Goal: Transaction & Acquisition: Purchase product/service

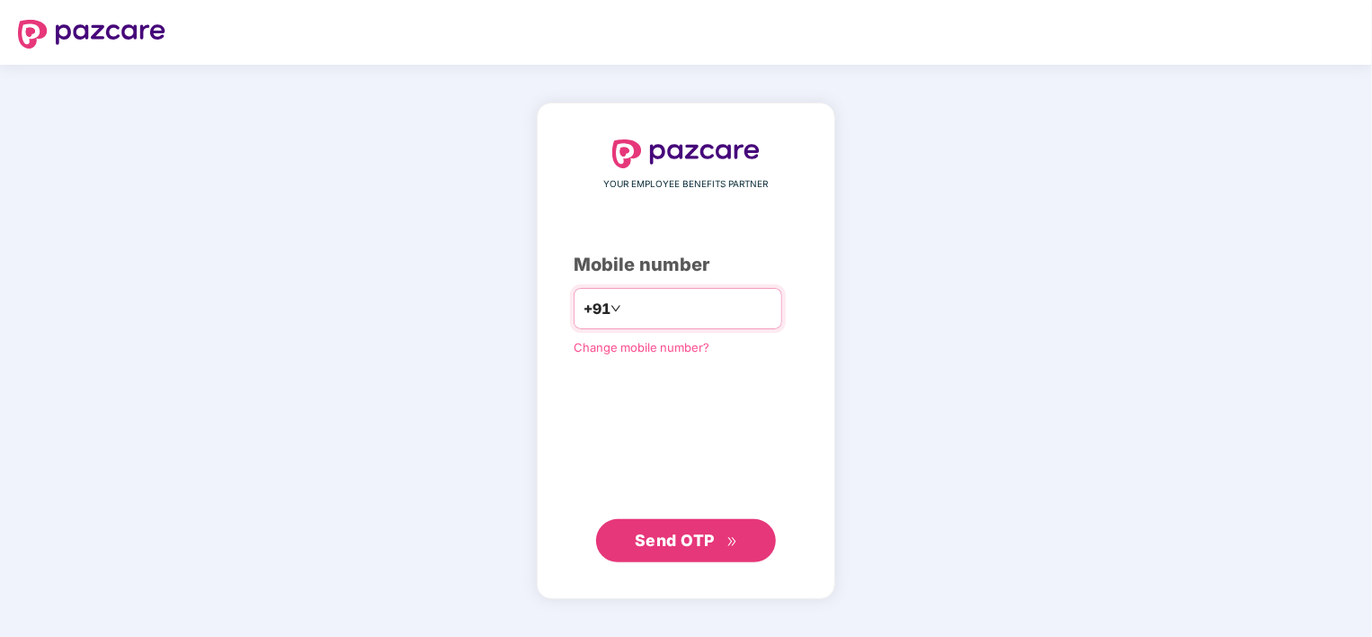
type input "**********"
click at [671, 557] on button "Send OTP" at bounding box center [686, 540] width 180 height 43
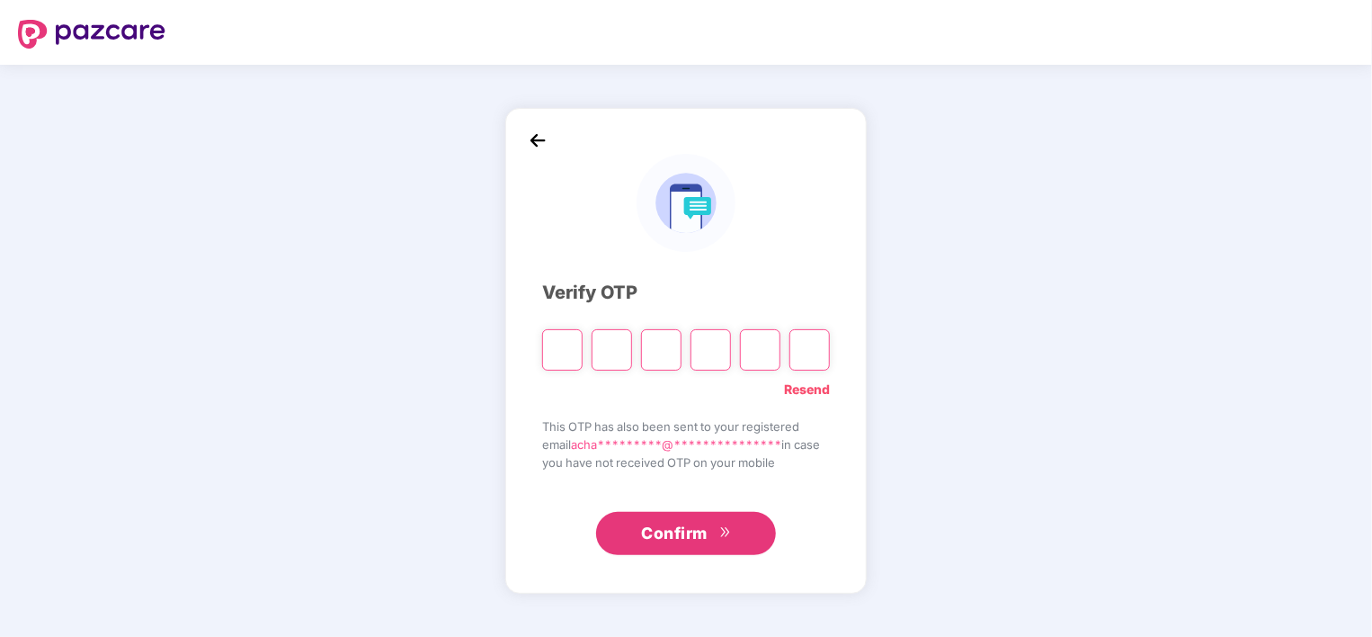
type input "*"
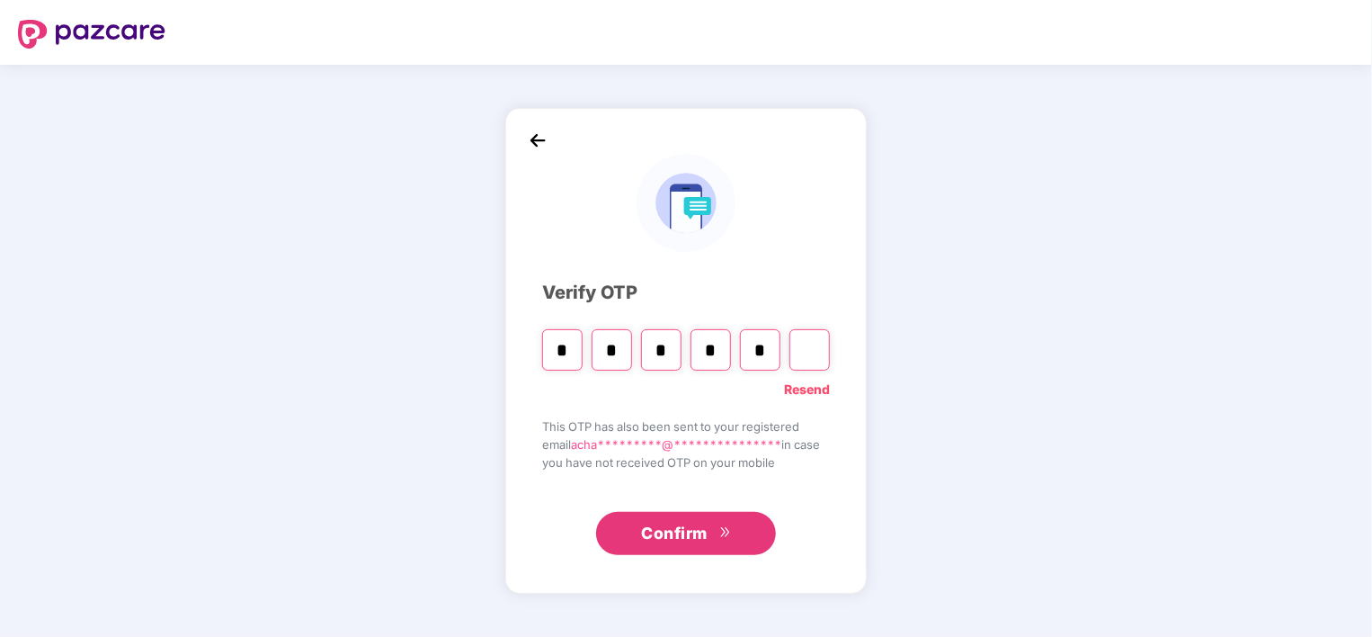
type input "*"
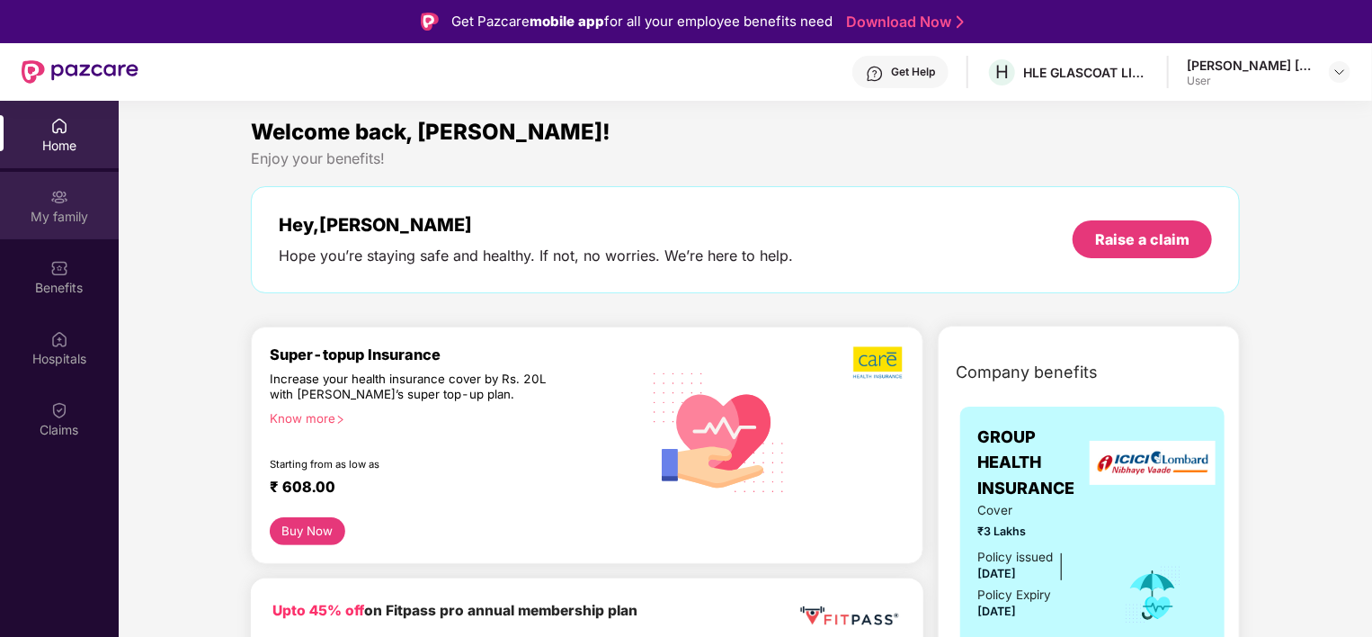
click at [85, 216] on div "My family" at bounding box center [59, 217] width 119 height 18
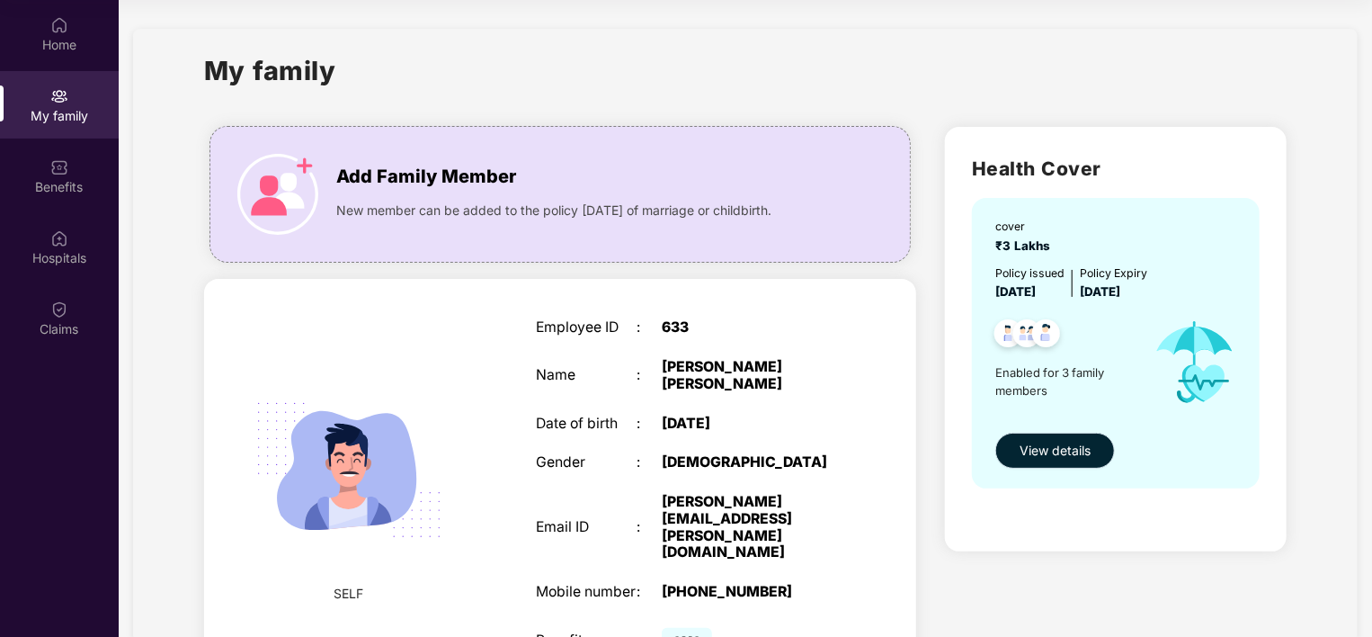
click at [1089, 447] on span "View details" at bounding box center [1055, 451] width 71 height 20
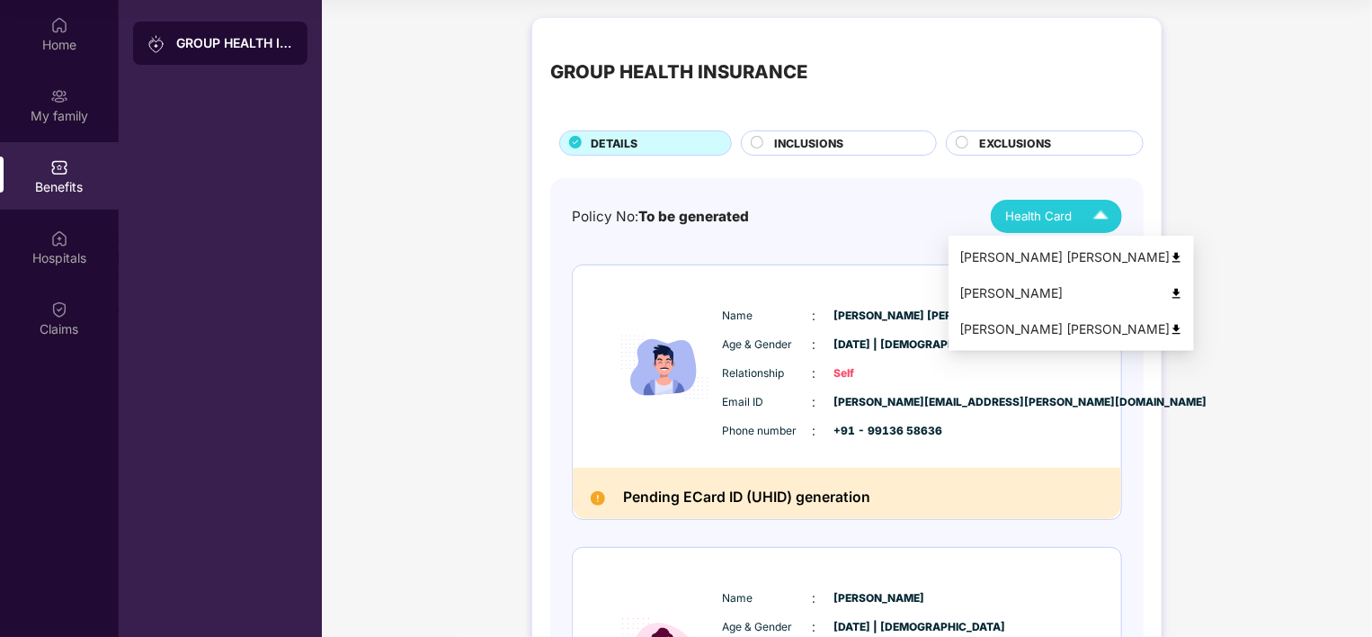
click at [1099, 209] on img at bounding box center [1100, 216] width 31 height 31
click at [1170, 257] on img at bounding box center [1176, 257] width 13 height 13
click at [1103, 219] on img at bounding box center [1100, 216] width 31 height 31
click at [1170, 292] on img at bounding box center [1176, 293] width 13 height 13
click at [1170, 327] on img at bounding box center [1176, 329] width 13 height 13
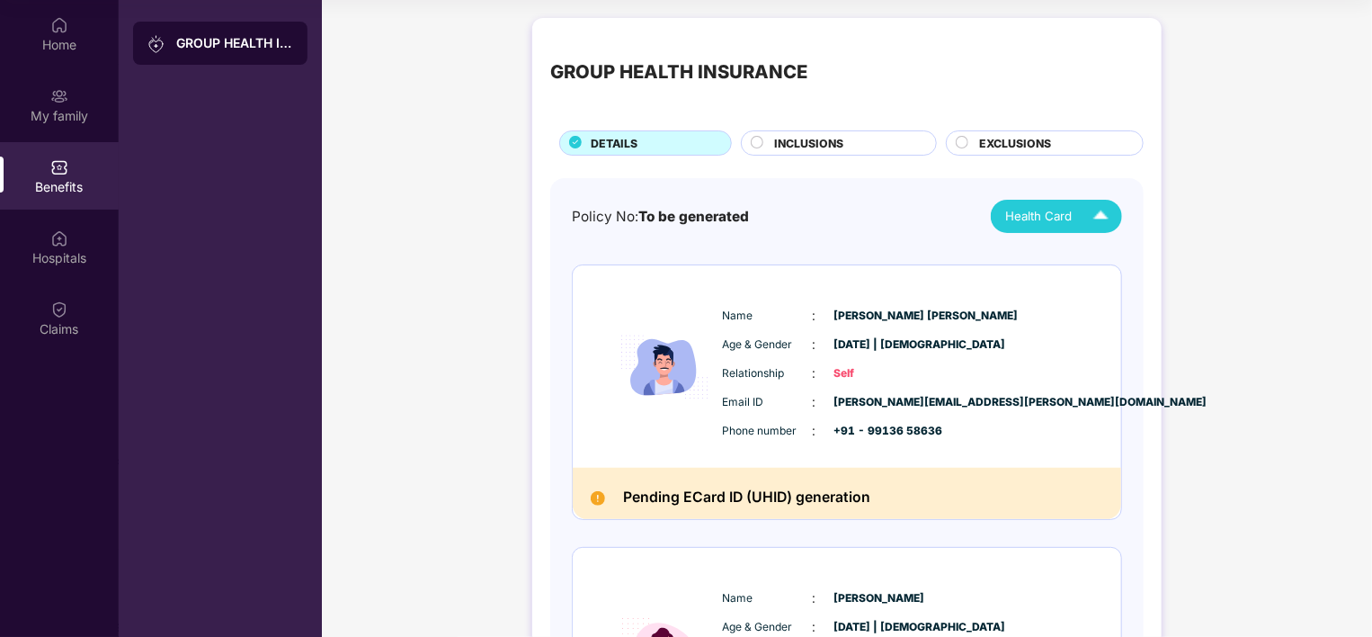
click at [805, 144] on span "INCLUSIONS" at bounding box center [809, 143] width 69 height 17
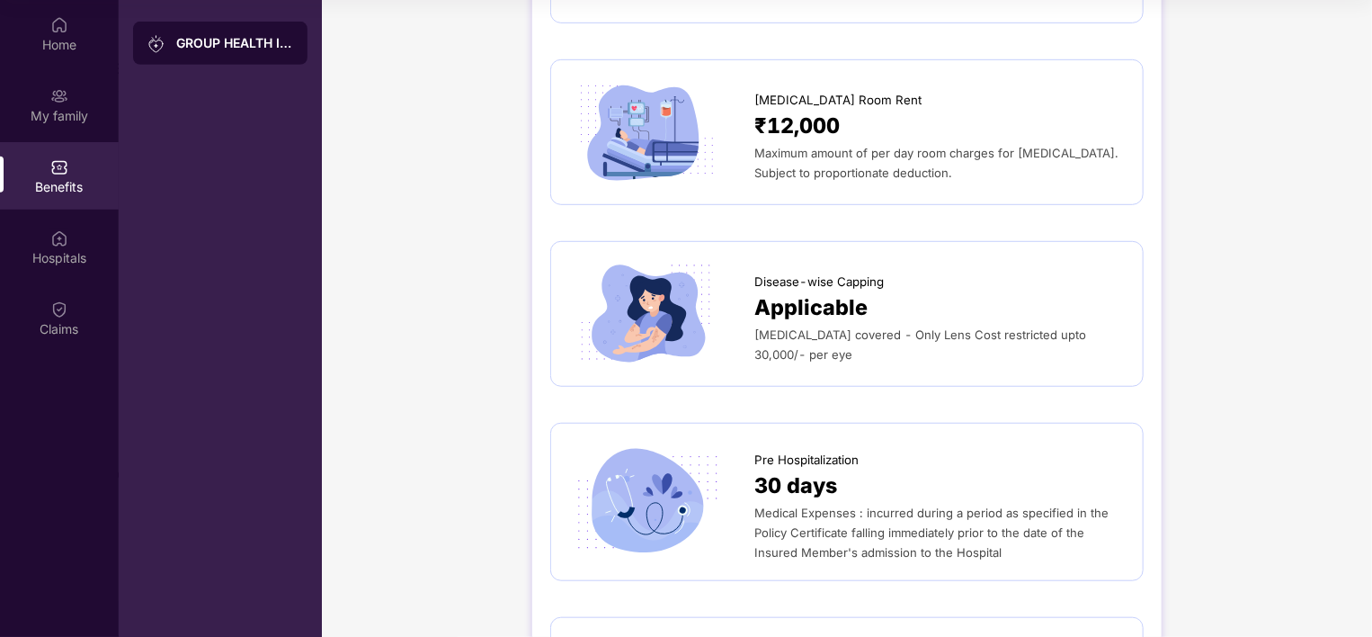
scroll to position [540, 0]
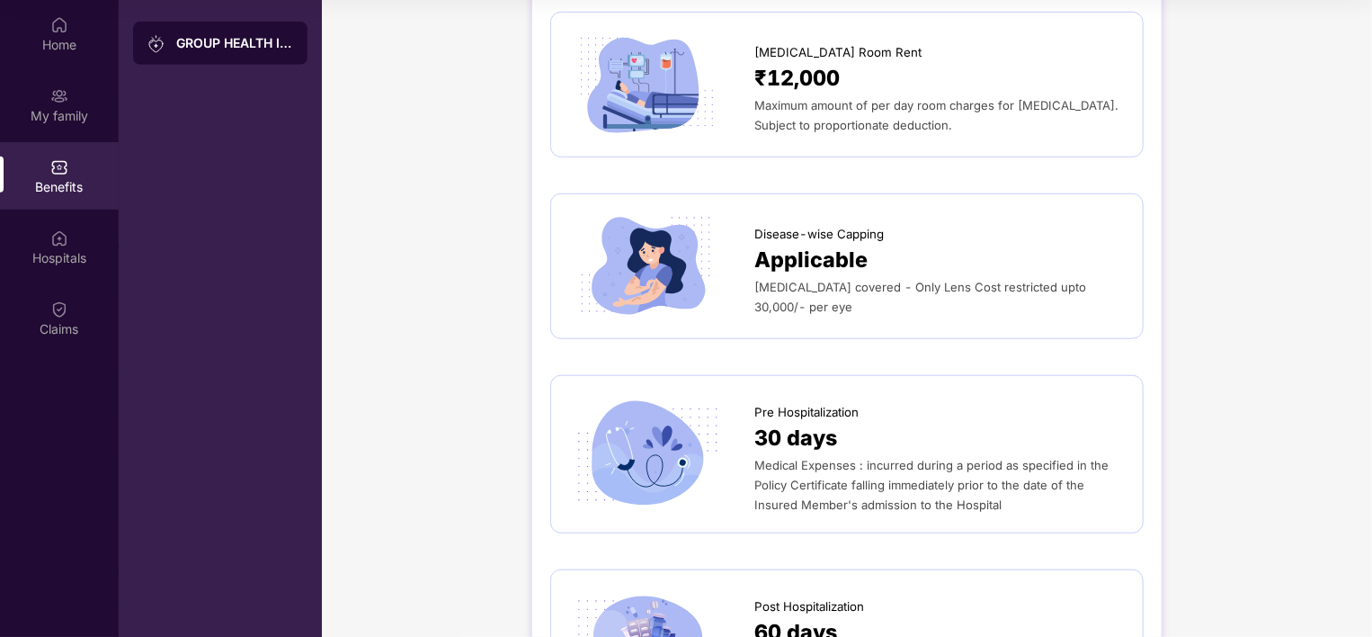
click at [809, 289] on span "[MEDICAL_DATA] covered - Only Lens Cost restricted upto 30,000/- per eye" at bounding box center [921, 297] width 332 height 34
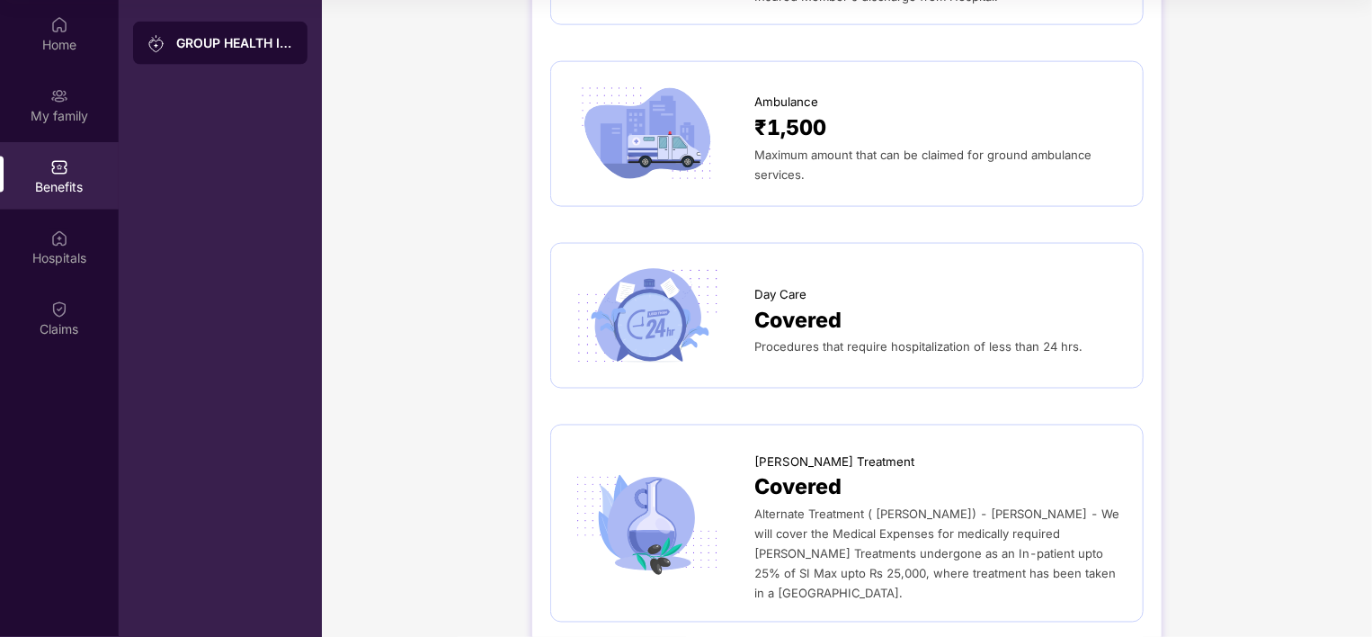
scroll to position [1259, 0]
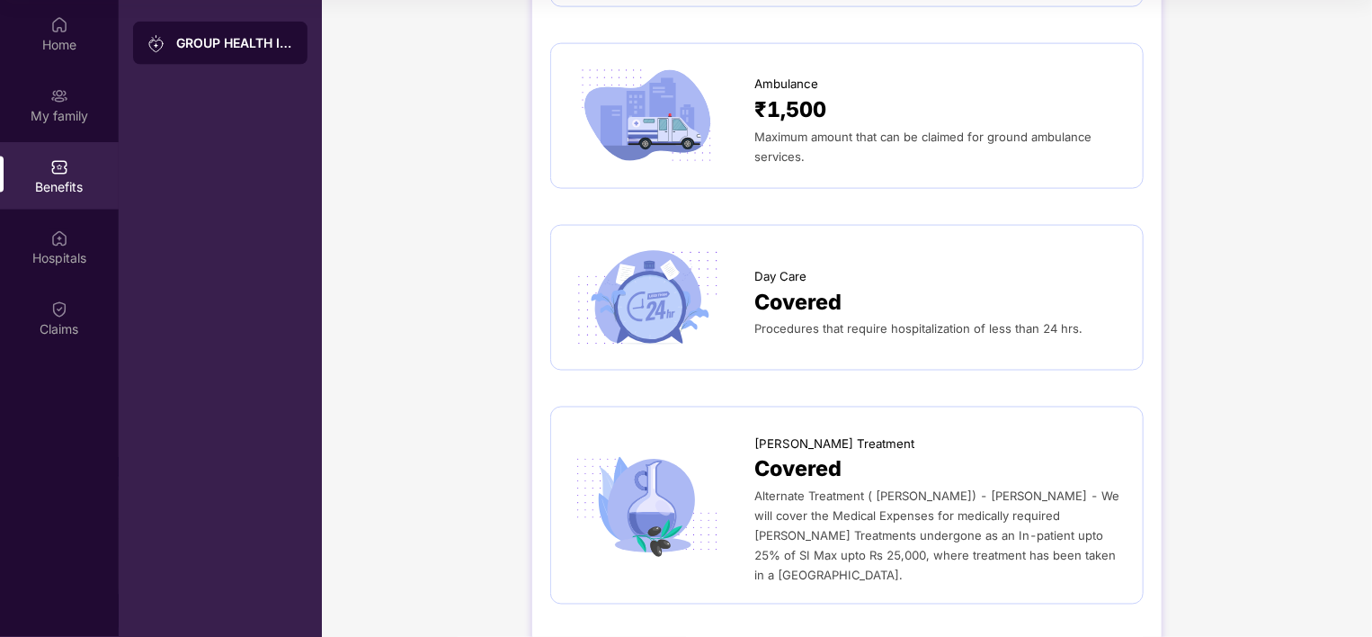
click at [782, 300] on span "Covered" at bounding box center [798, 302] width 87 height 33
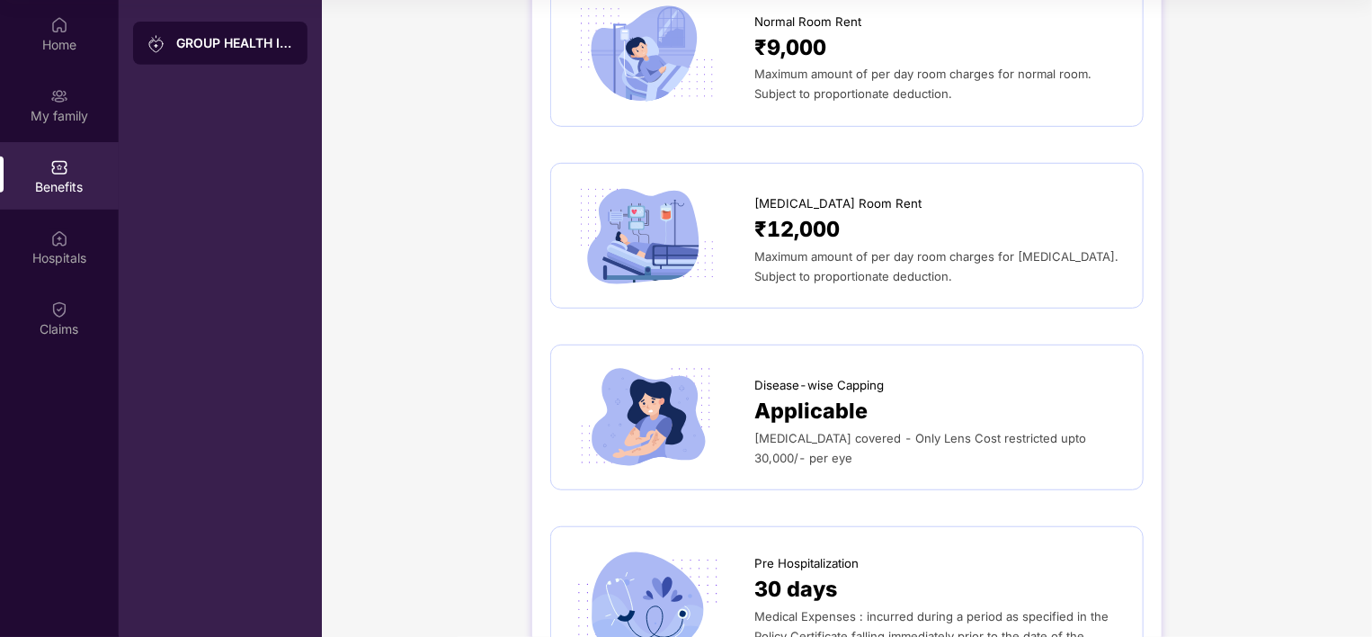
scroll to position [0, 0]
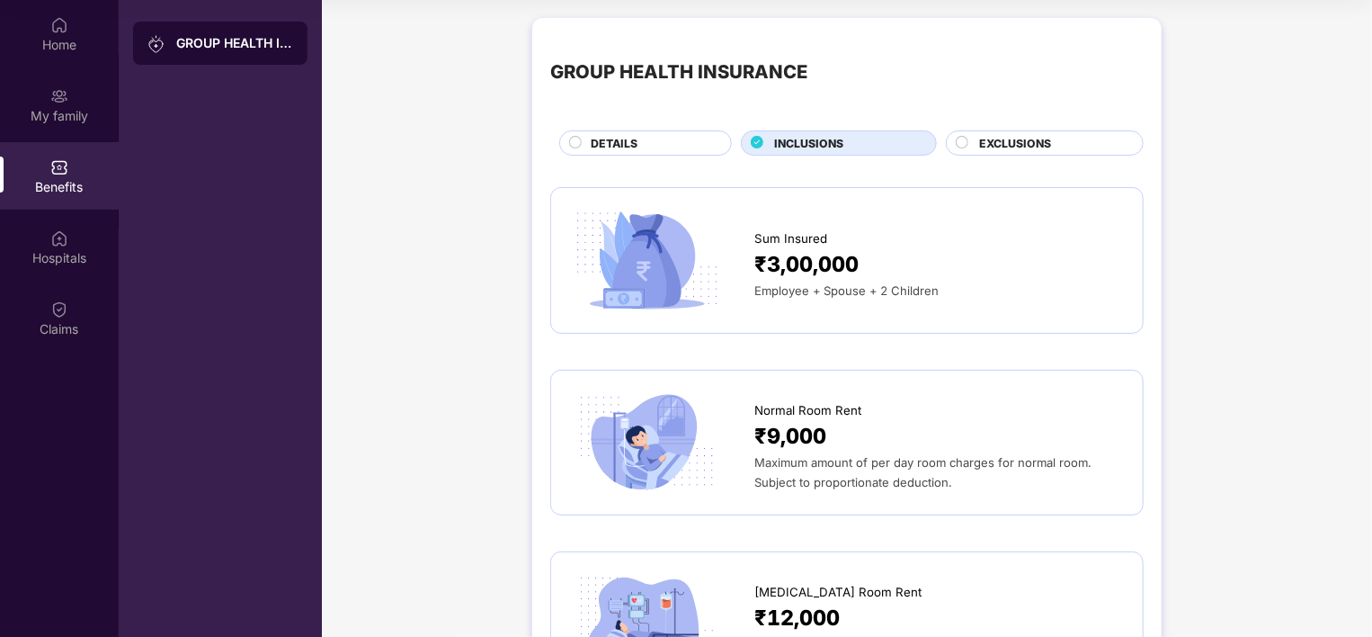
click at [982, 144] on span "EXCLUSIONS" at bounding box center [1015, 143] width 72 height 17
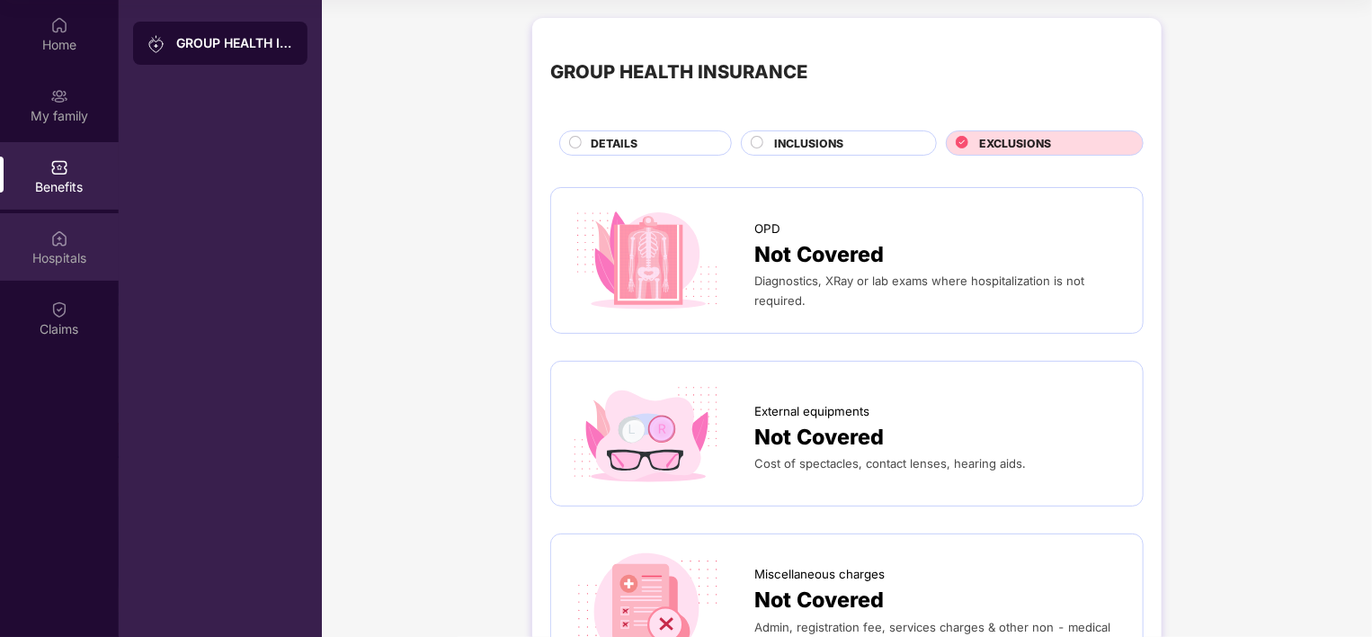
click at [56, 263] on div "Hospitals" at bounding box center [59, 258] width 119 height 18
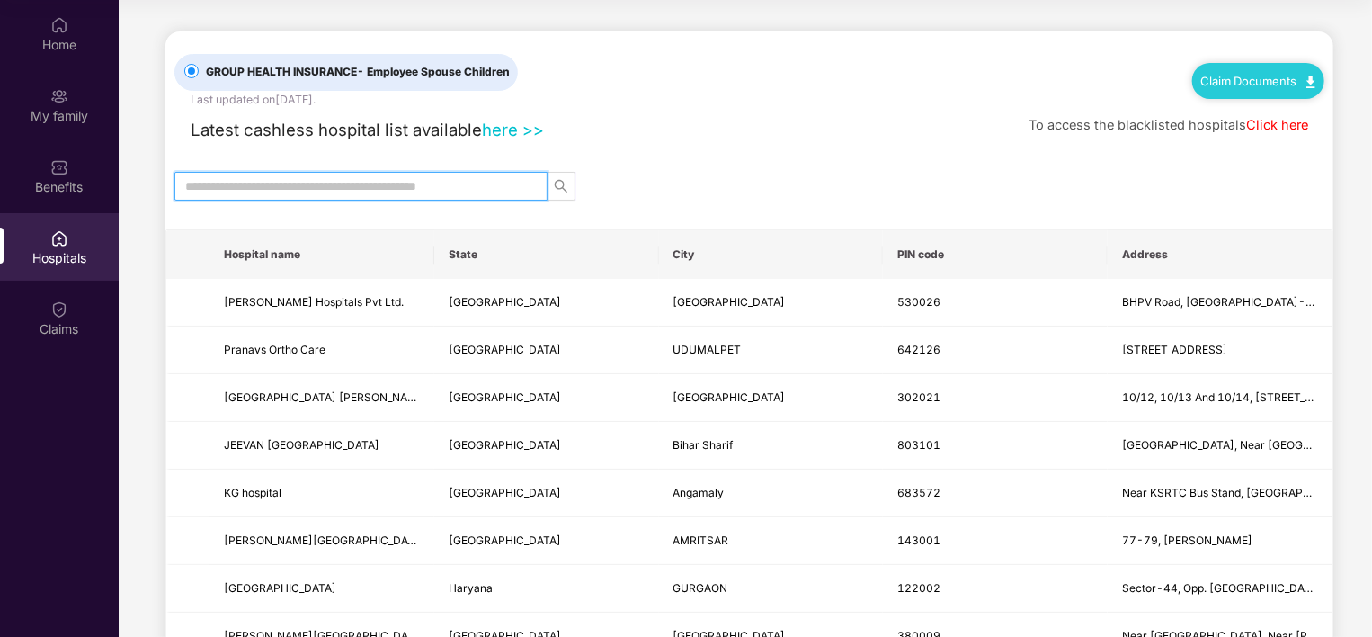
click at [469, 188] on input "text" at bounding box center [353, 186] width 337 height 20
click at [1311, 82] on img at bounding box center [1311, 82] width 9 height 12
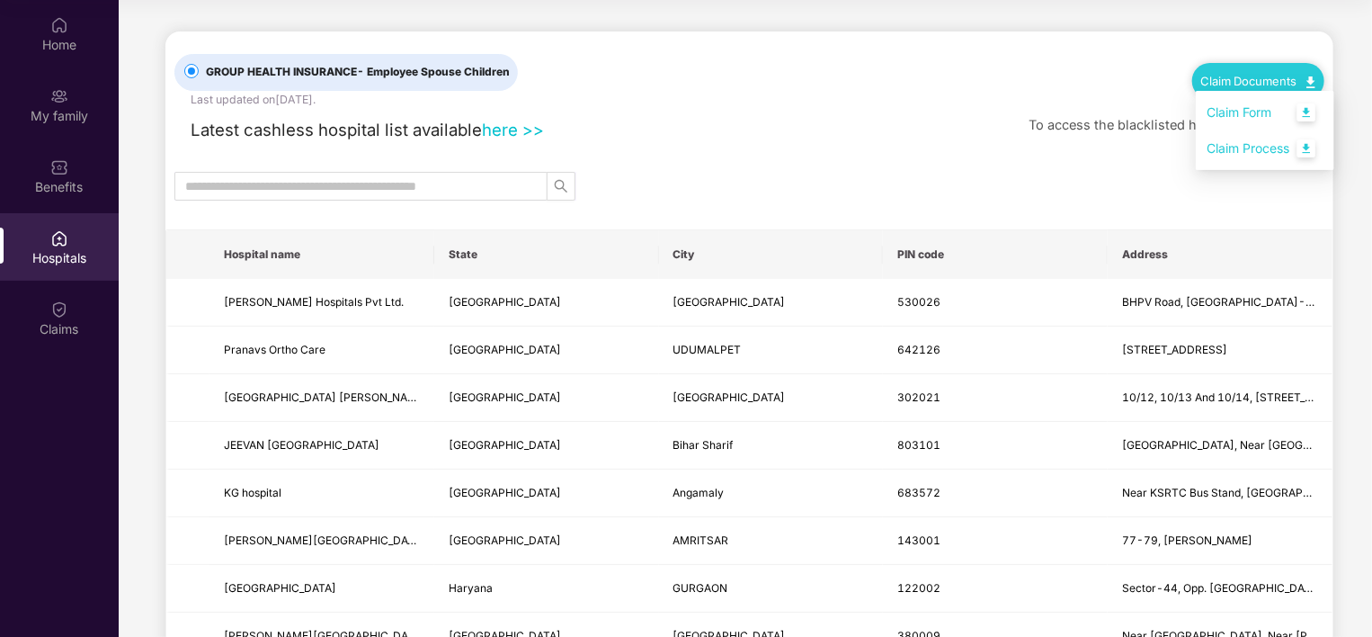
click at [373, 191] on input "text" at bounding box center [353, 186] width 337 height 20
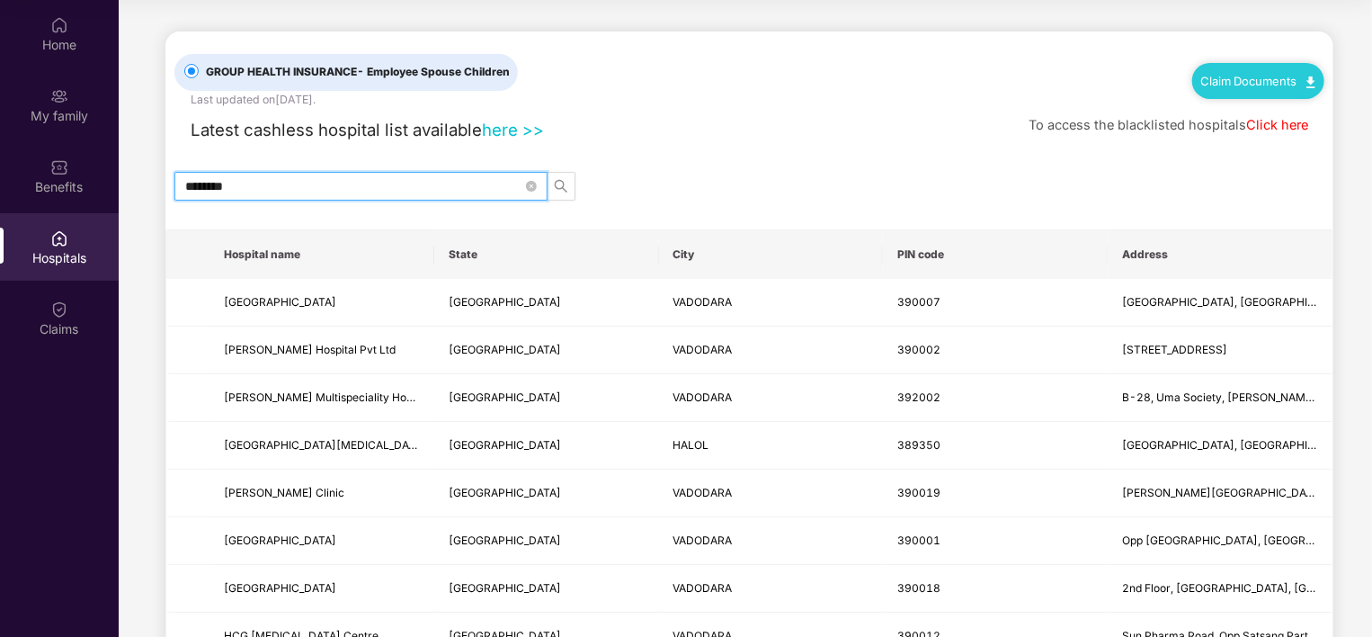
type input "********"
click at [524, 133] on link "here >>" at bounding box center [513, 130] width 62 height 20
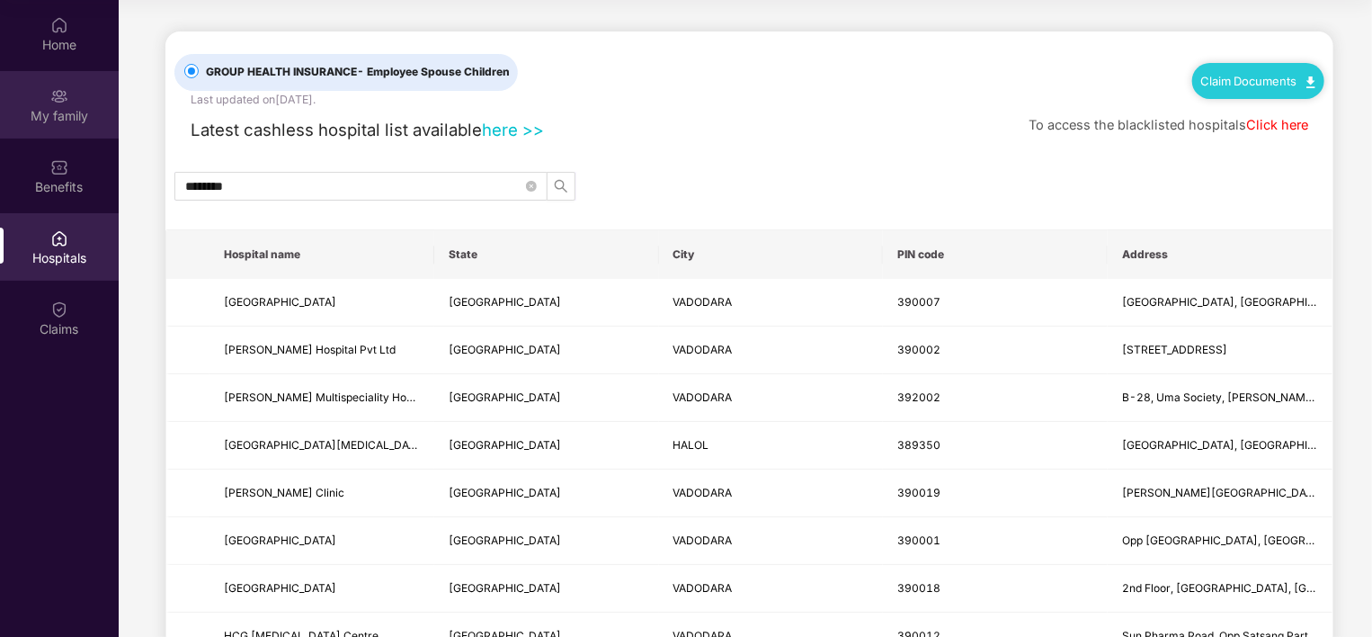
click at [81, 128] on div "My family" at bounding box center [59, 104] width 119 height 67
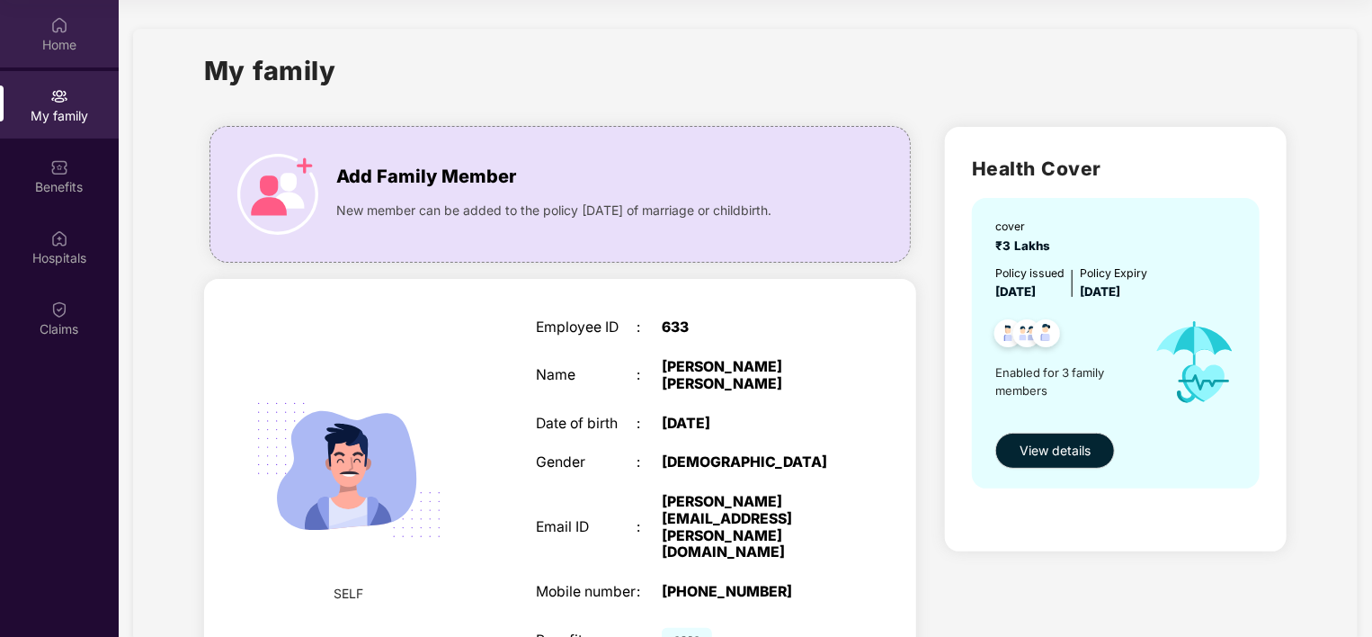
click at [60, 36] on div "Home" at bounding box center [59, 45] width 119 height 18
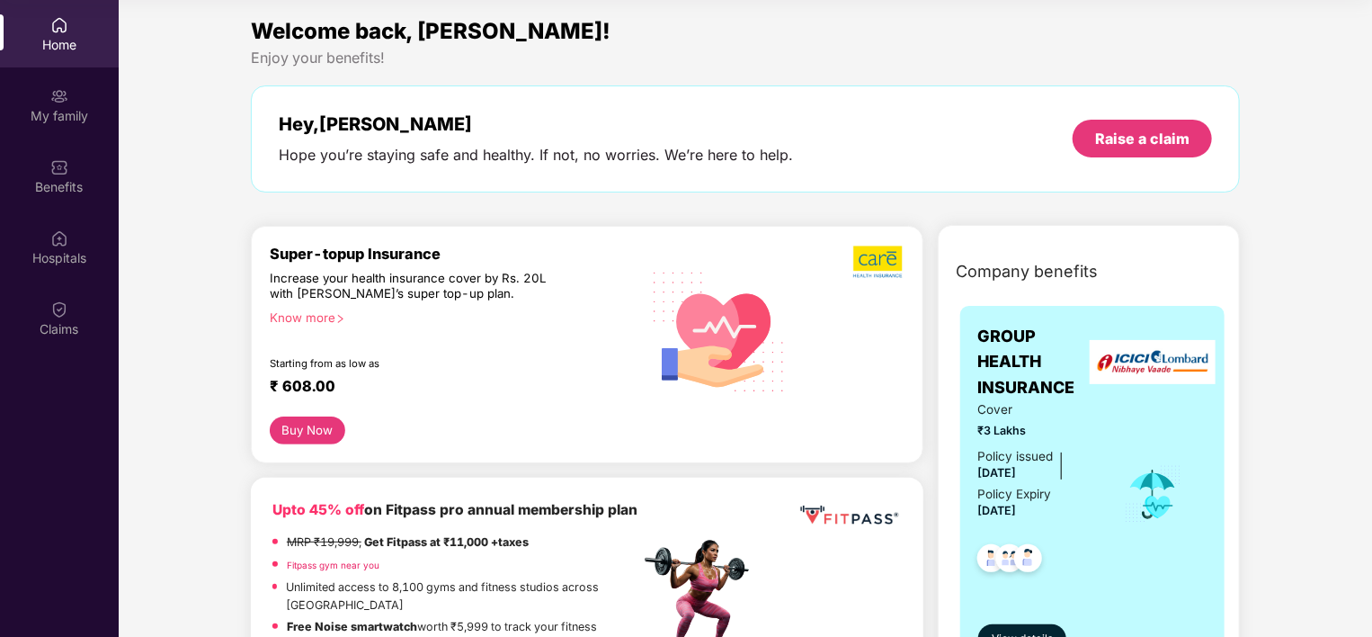
click at [335, 317] on div "Know more" at bounding box center [450, 316] width 360 height 13
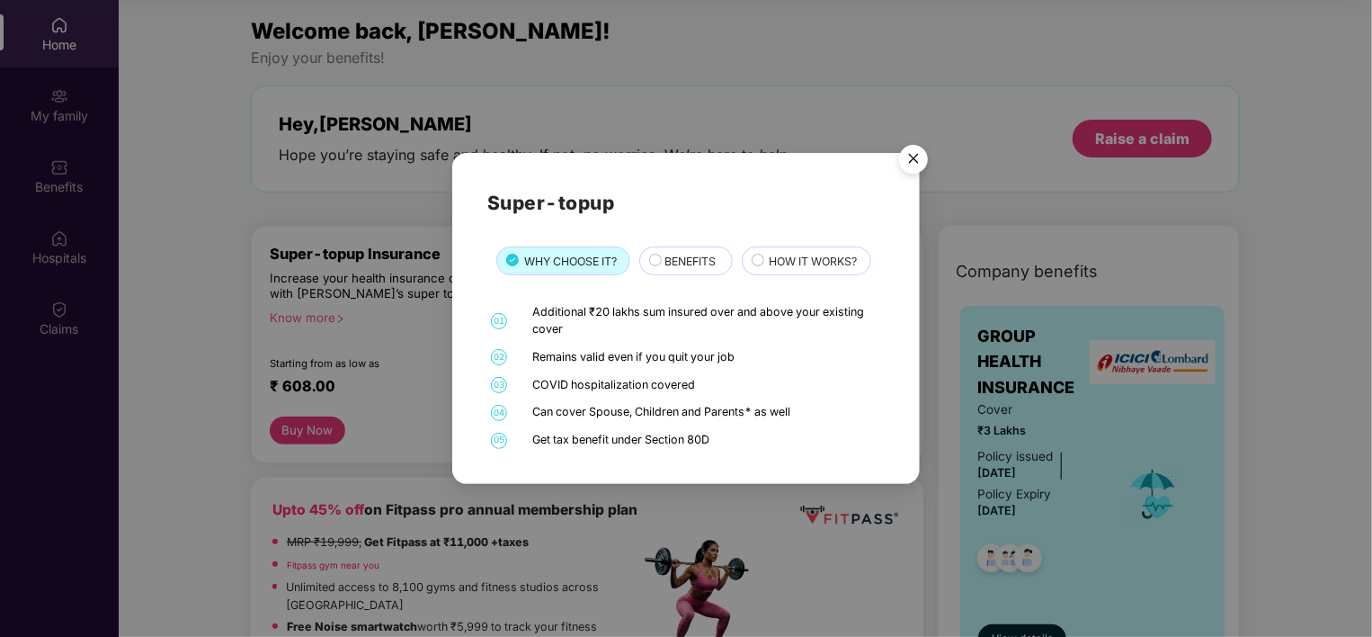
click at [676, 257] on span "BENEFITS" at bounding box center [690, 261] width 51 height 17
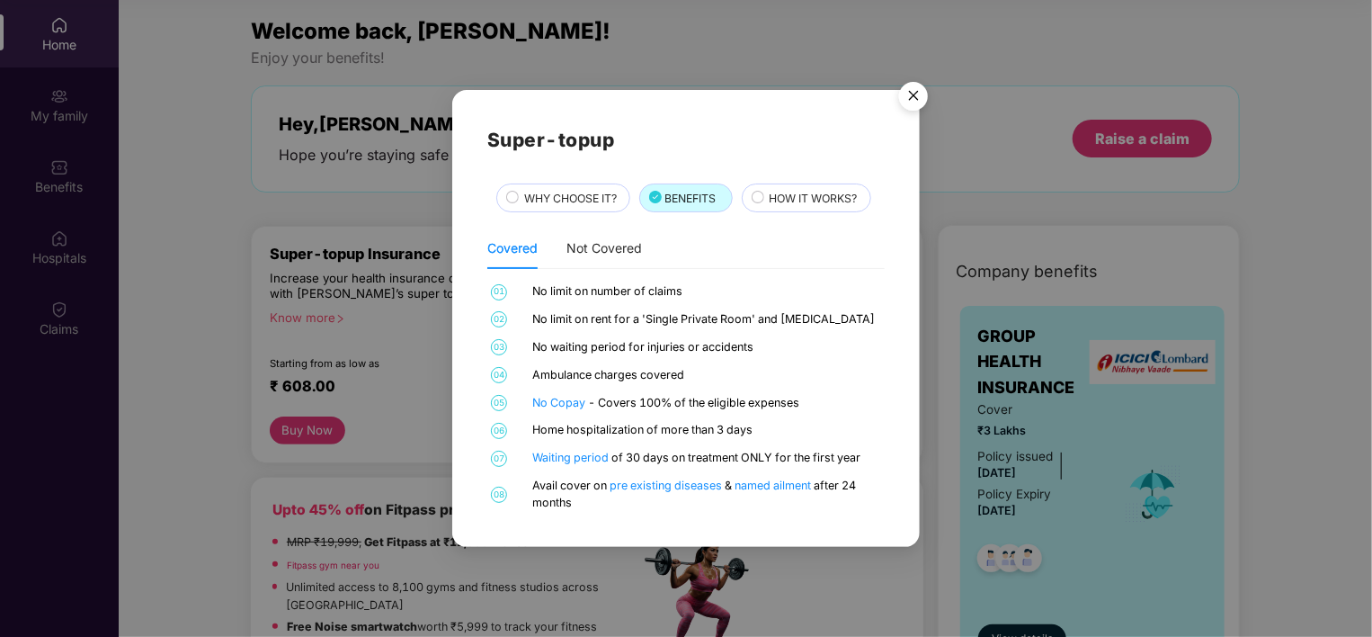
click at [769, 210] on div "HOW IT WORKS?" at bounding box center [806, 197] width 129 height 29
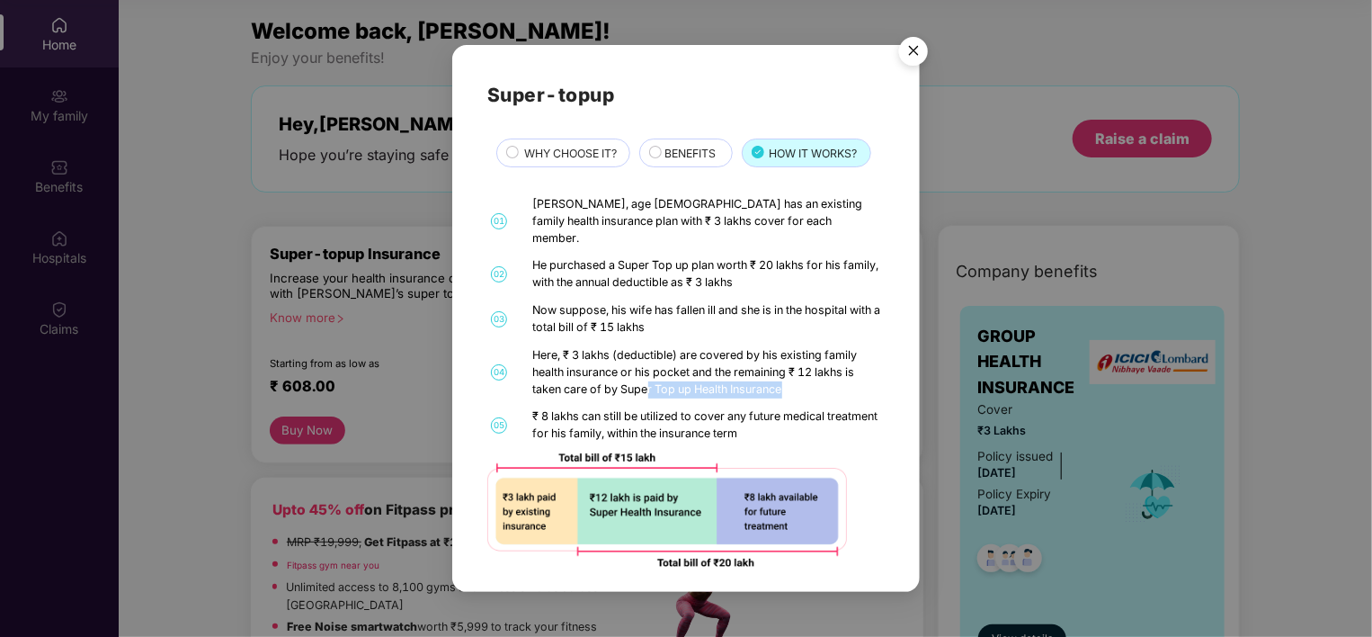
drag, startPoint x: 647, startPoint y: 375, endPoint x: 802, endPoint y: 369, distance: 155.7
click at [802, 369] on div "Here, ₹ 3 lakhs (deductible) are covered by his existing family health insuranc…" at bounding box center [707, 372] width 348 height 51
drag, startPoint x: 611, startPoint y: 406, endPoint x: 750, endPoint y: 407, distance: 139.4
click at [750, 408] on div "₹ 8 lakhs can still be utilized to cover any future medical treatment for his f…" at bounding box center [707, 425] width 348 height 34
drag, startPoint x: 750, startPoint y: 407, endPoint x: 621, endPoint y: 422, distance: 129.4
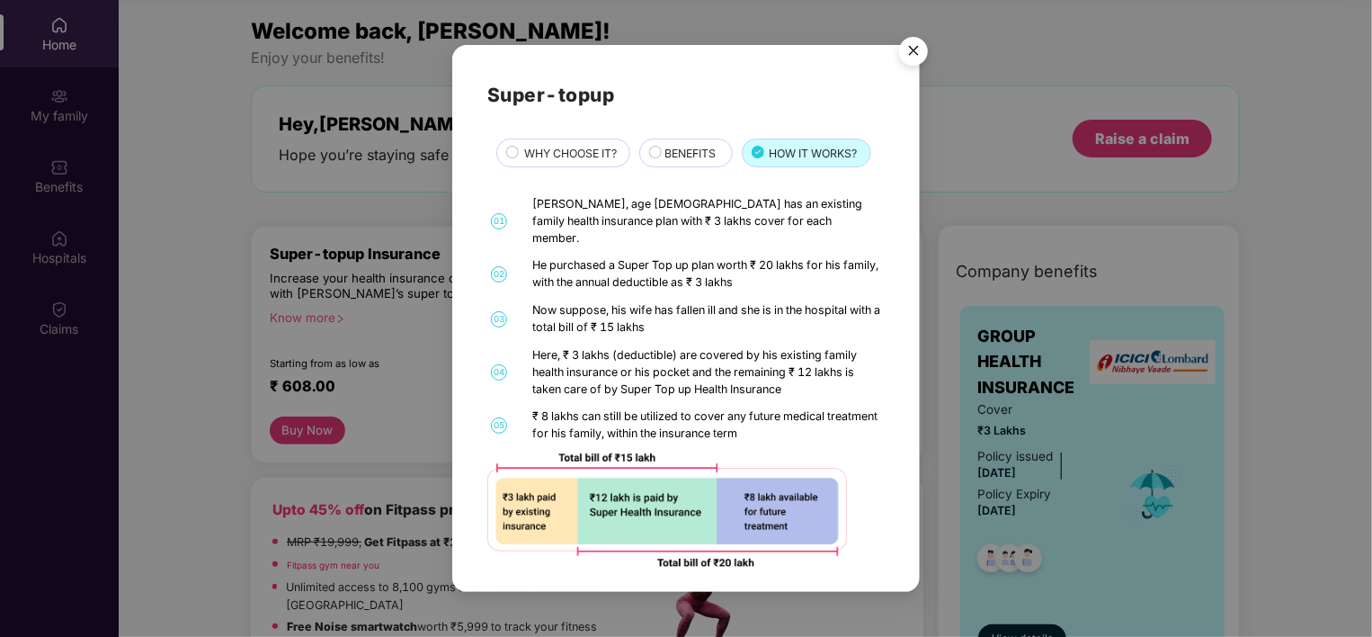
click at [621, 422] on div "₹ 8 lakhs can still be utilized to cover any future medical treatment for his f…" at bounding box center [707, 425] width 348 height 34
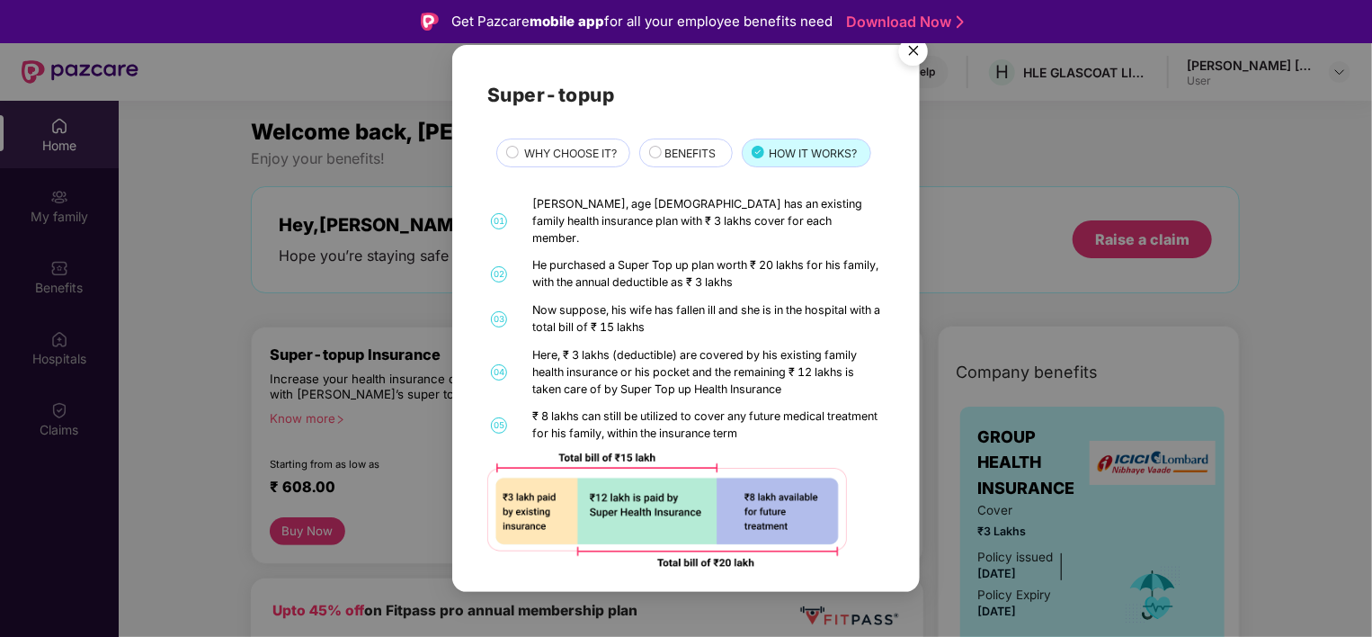
click at [700, 155] on span "BENEFITS" at bounding box center [690, 153] width 51 height 17
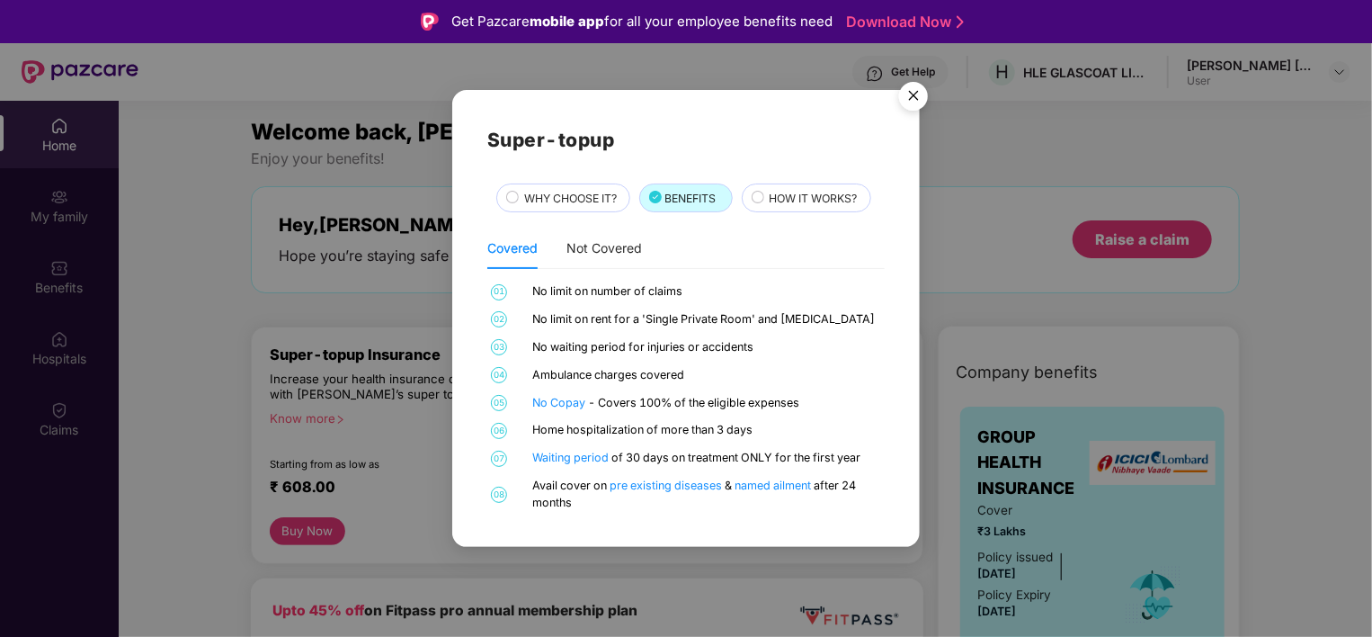
click at [560, 191] on span "WHY CHOOSE IT?" at bounding box center [570, 198] width 93 height 17
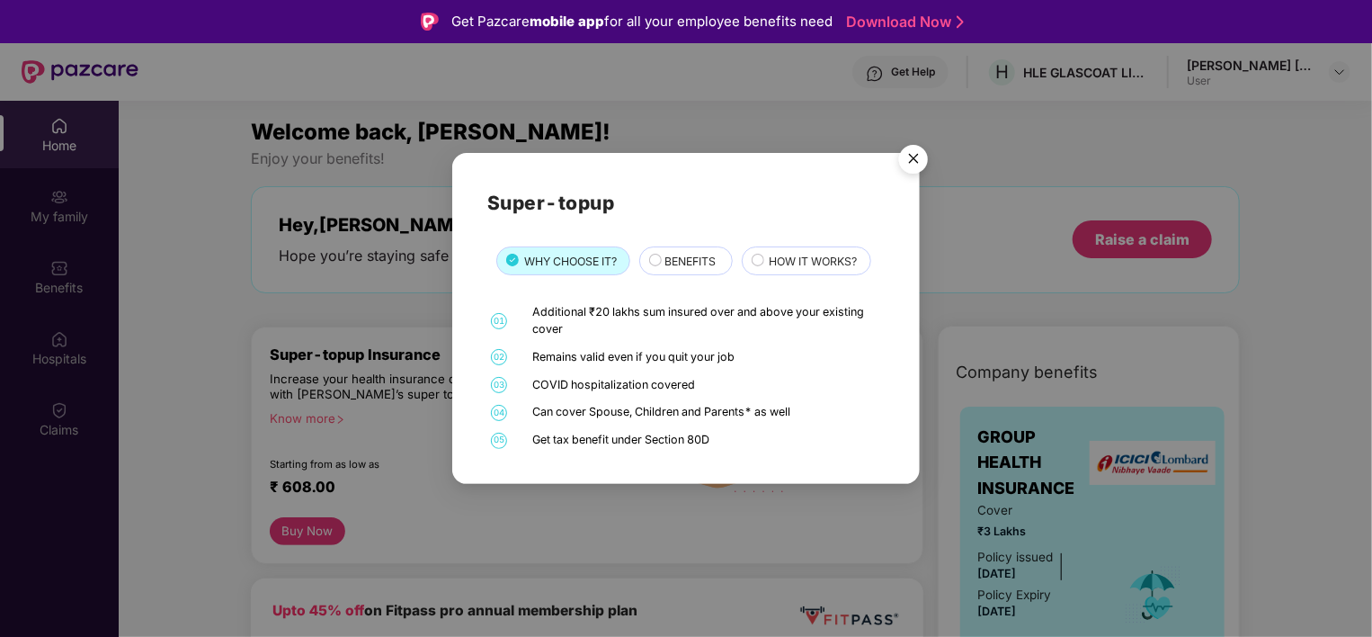
click at [918, 163] on img "Close" at bounding box center [913, 162] width 50 height 50
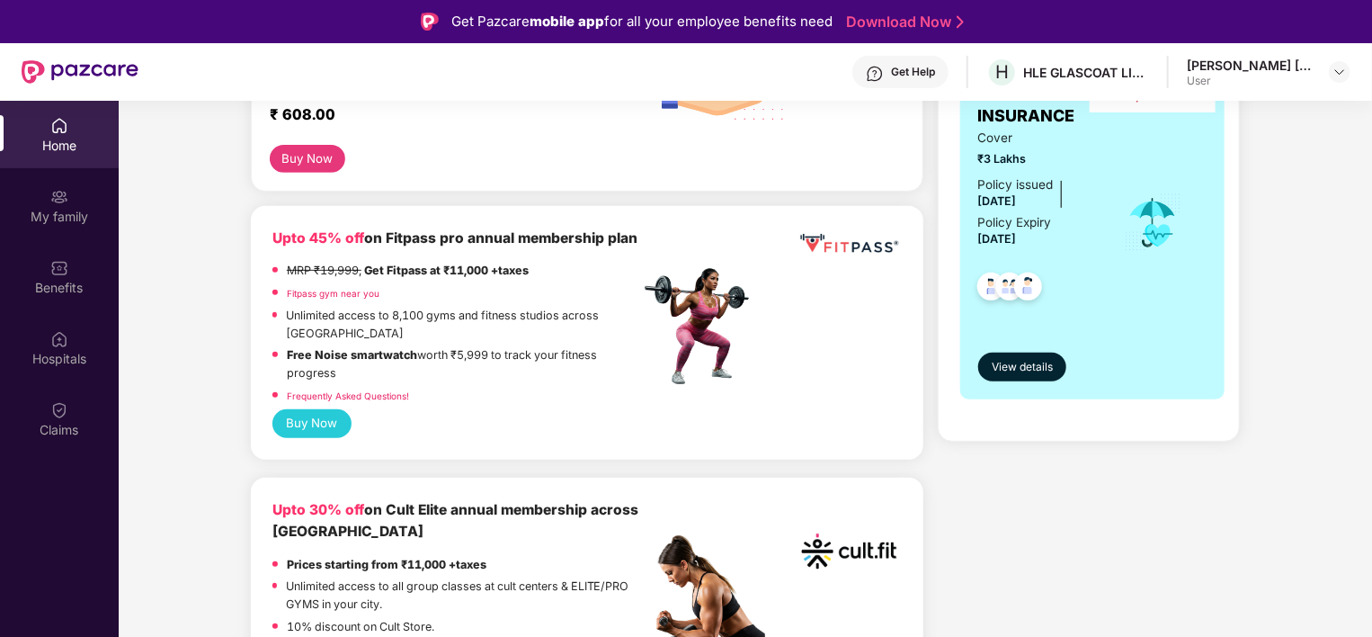
scroll to position [90, 0]
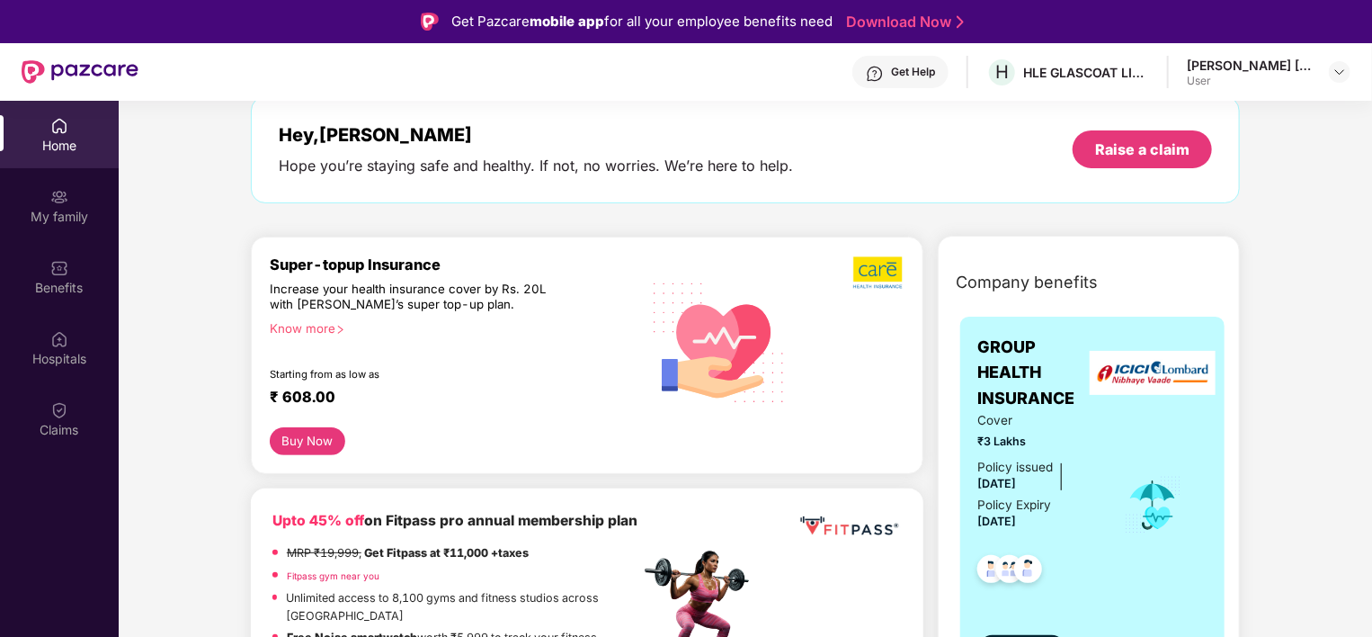
click at [323, 433] on button "Buy Now" at bounding box center [308, 441] width 76 height 28
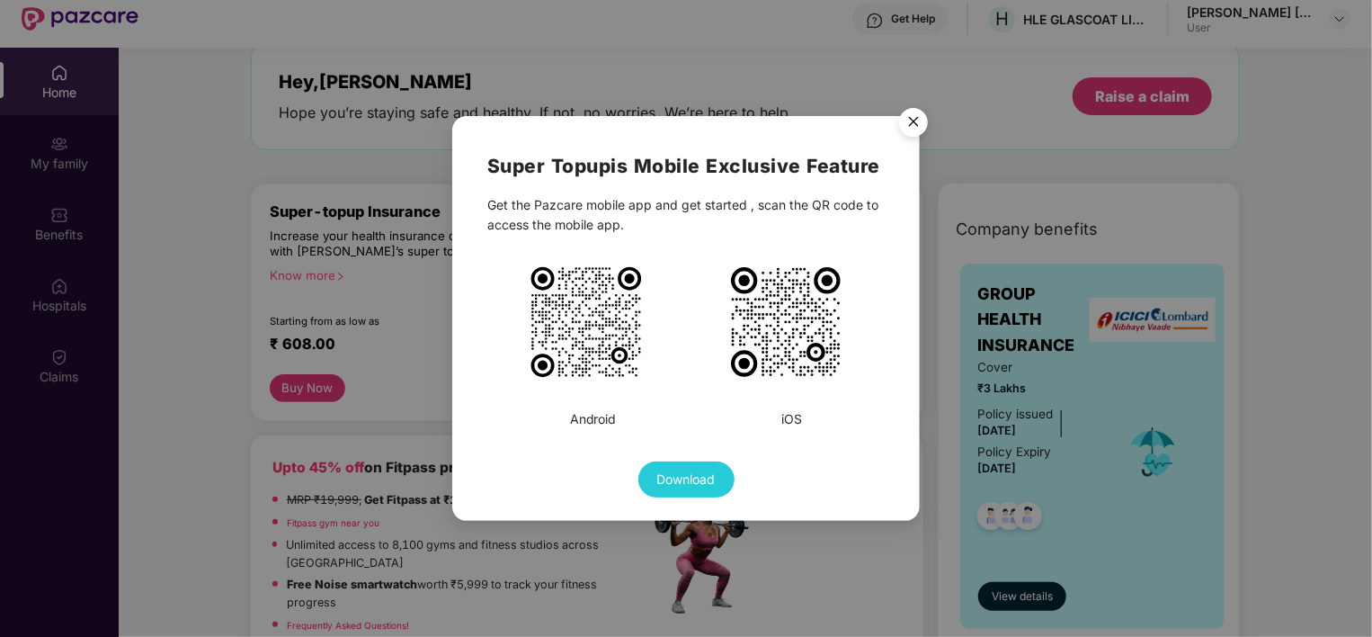
scroll to position [101, 0]
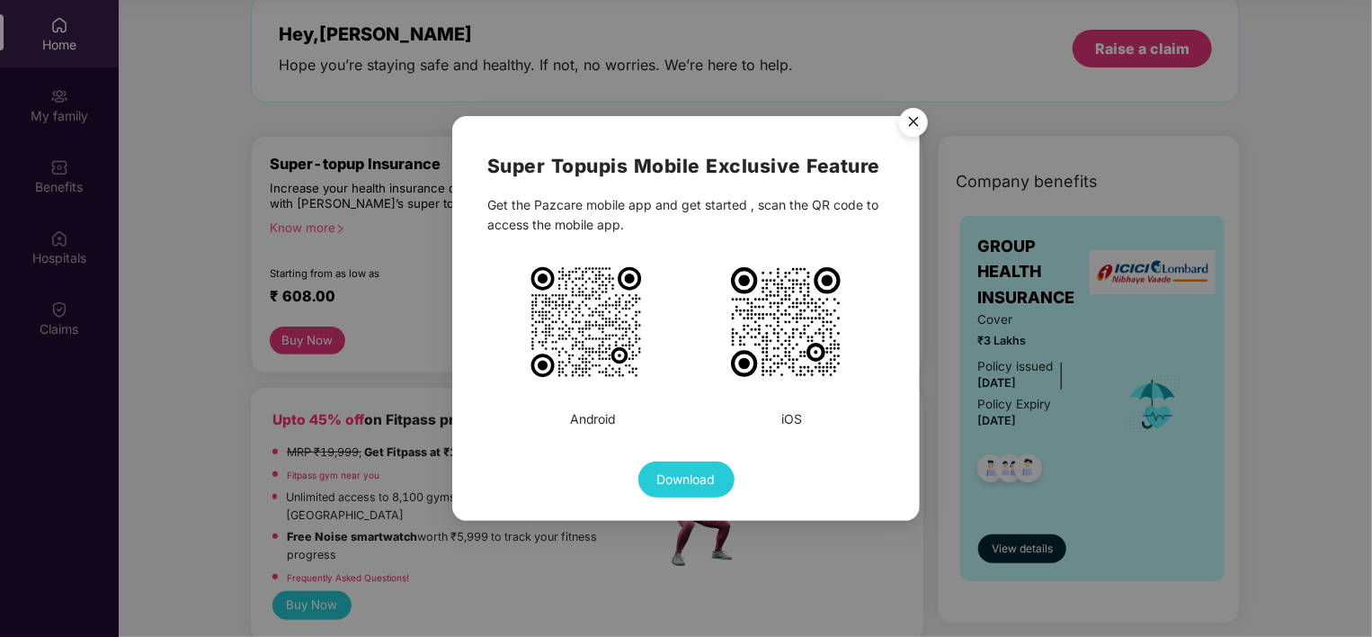
click at [910, 127] on img "Close" at bounding box center [913, 125] width 50 height 50
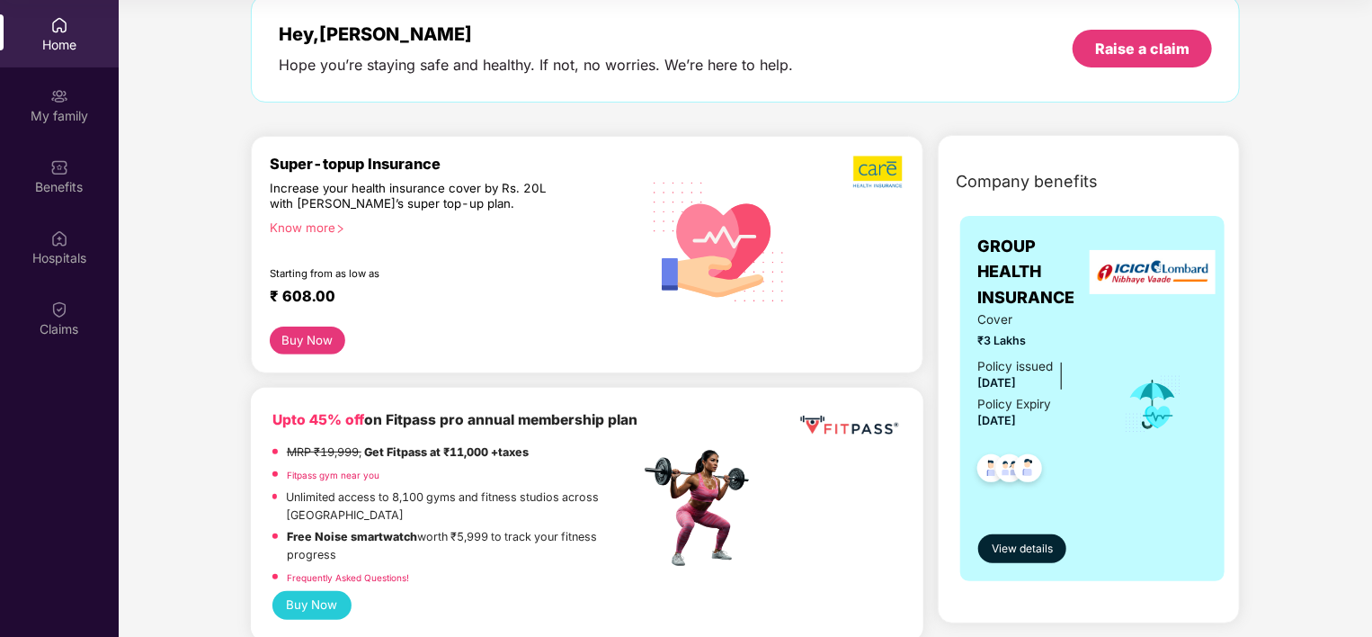
scroll to position [0, 0]
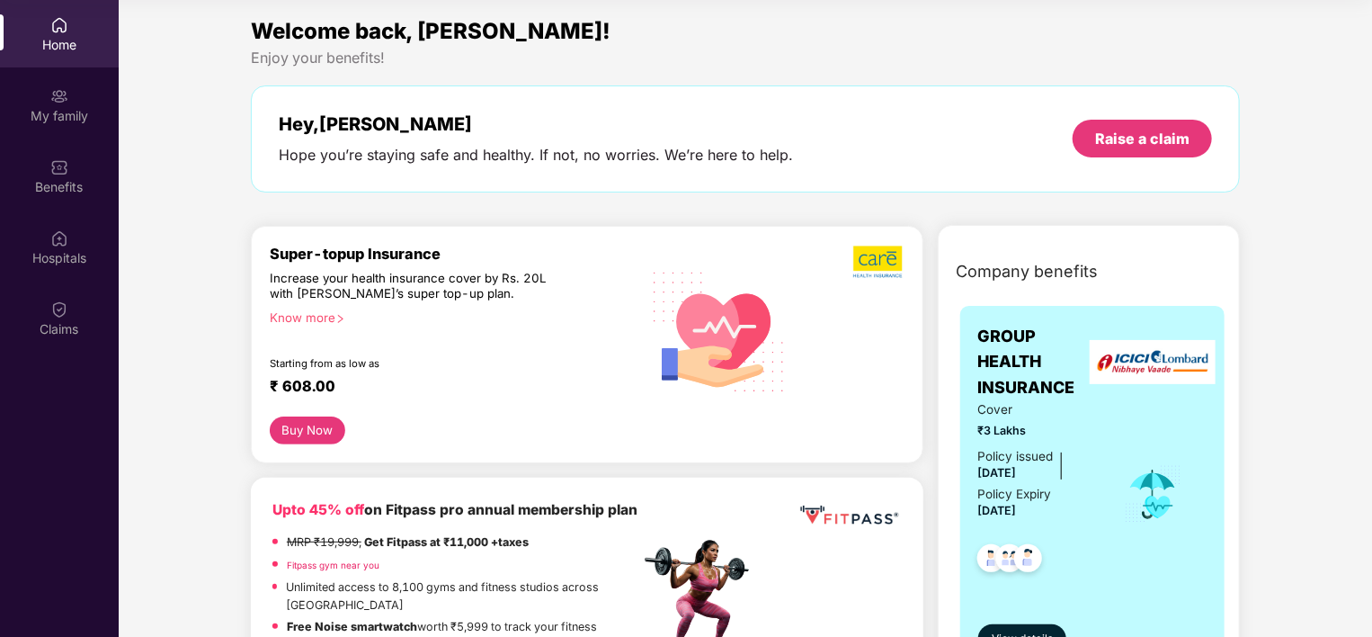
click at [67, 31] on img at bounding box center [59, 25] width 18 height 18
